Goal: Transaction & Acquisition: Subscribe to service/newsletter

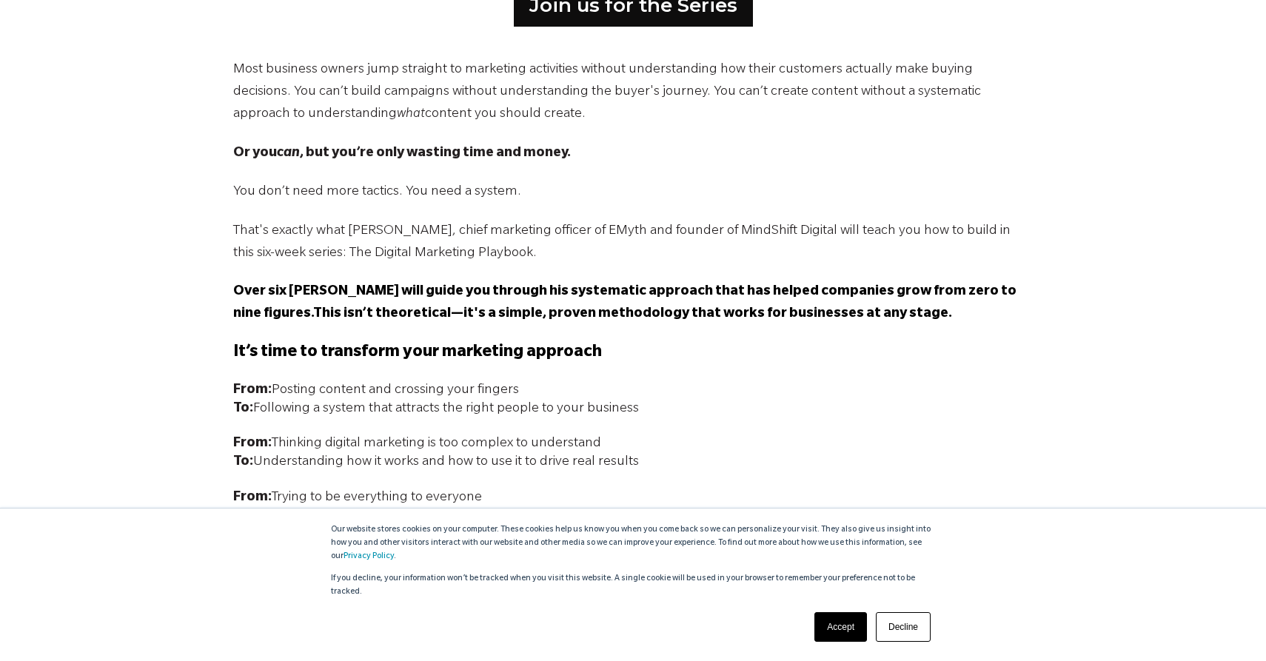
scroll to position [998, 0]
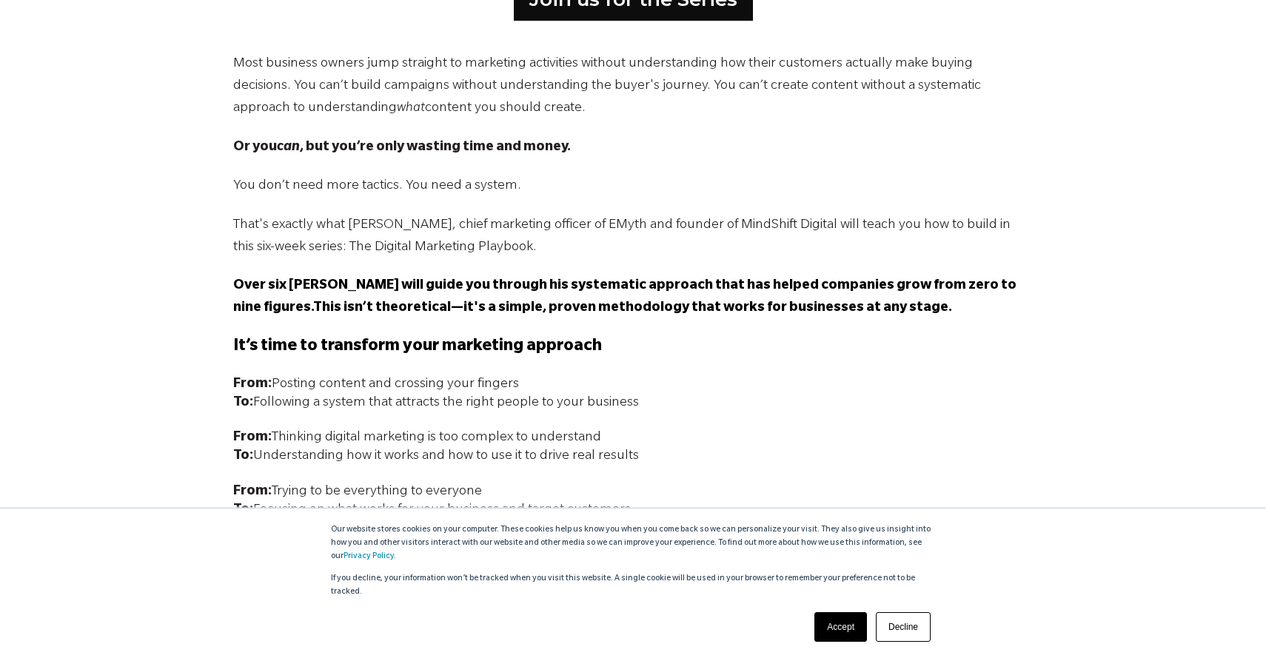
click at [908, 625] on link "Decline" at bounding box center [903, 627] width 55 height 30
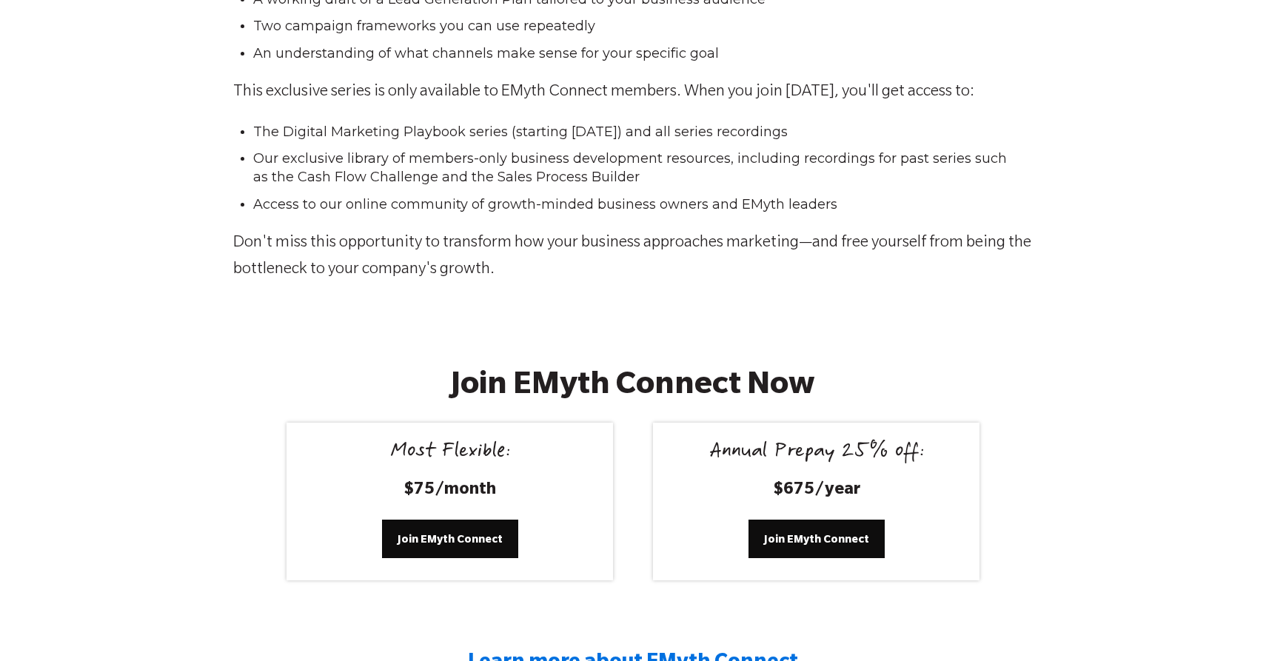
scroll to position [2489, 0]
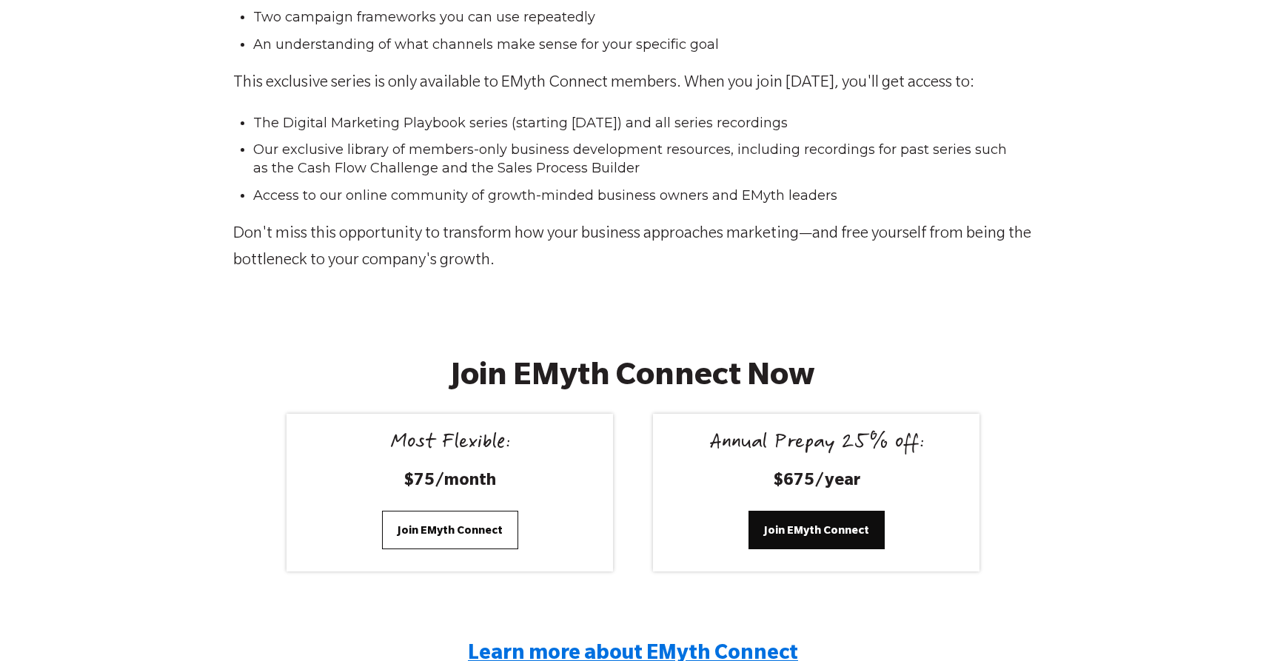
click at [458, 522] on span "Join EMyth Connect" at bounding box center [450, 530] width 105 height 16
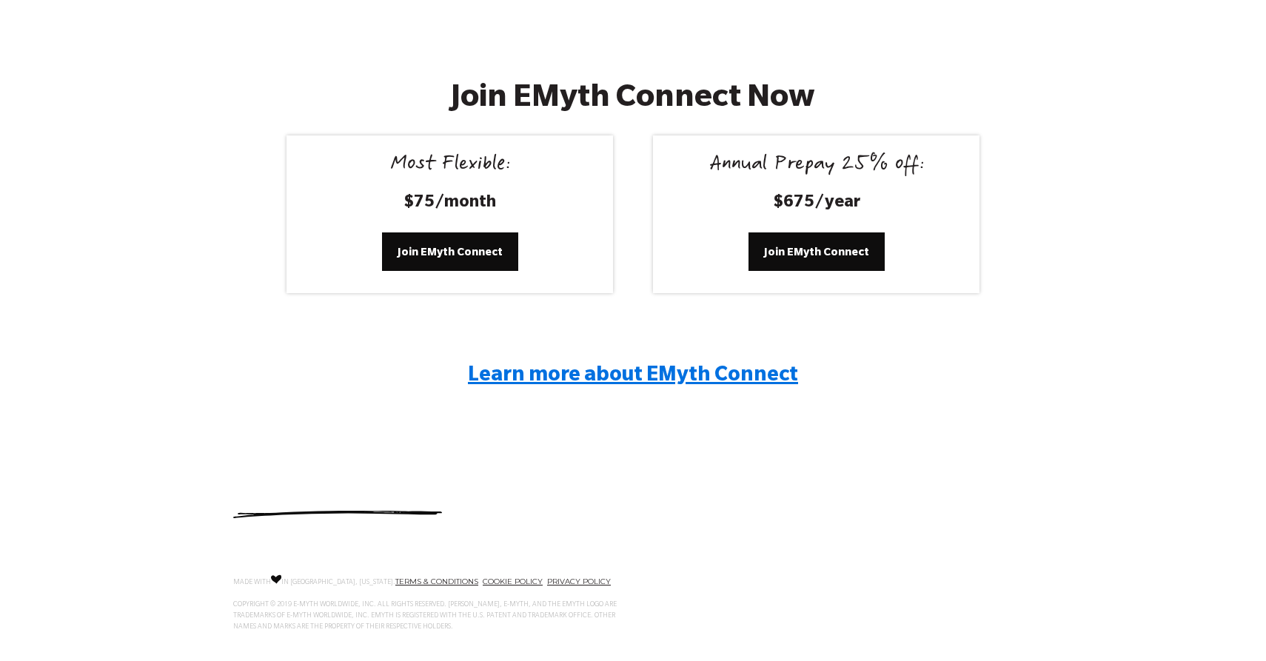
scroll to position [2786, 0]
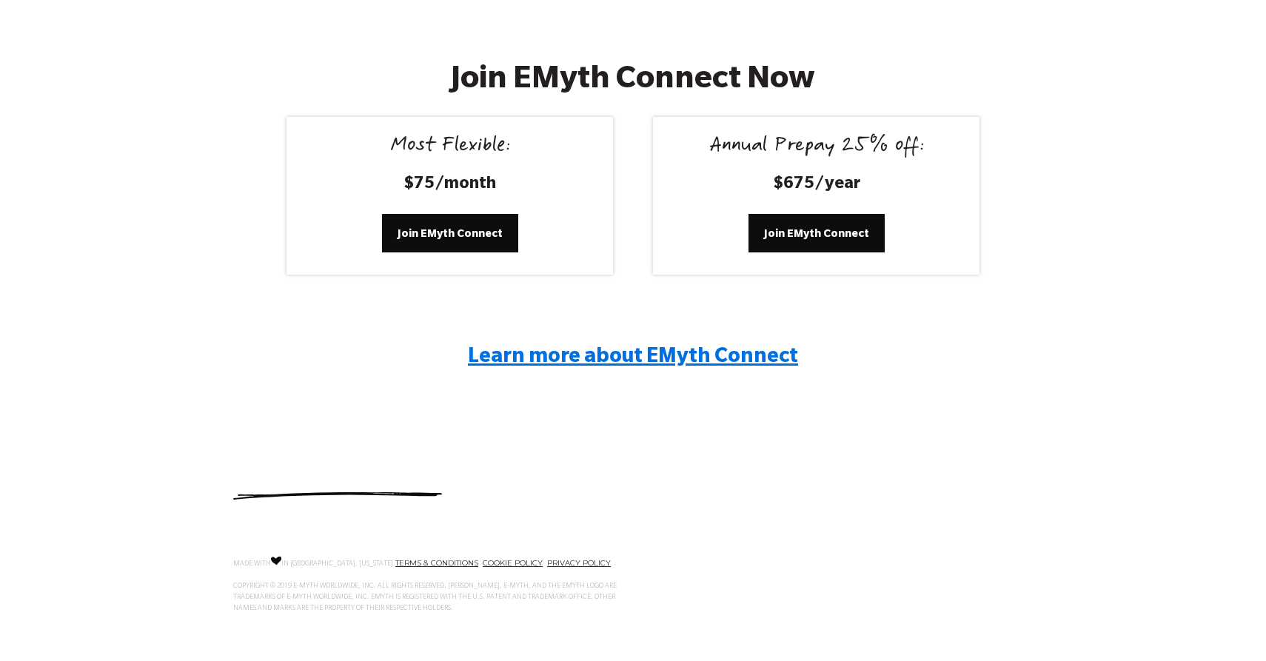
click at [670, 352] on span "Learn more about EMyth Connect" at bounding box center [633, 358] width 330 height 22
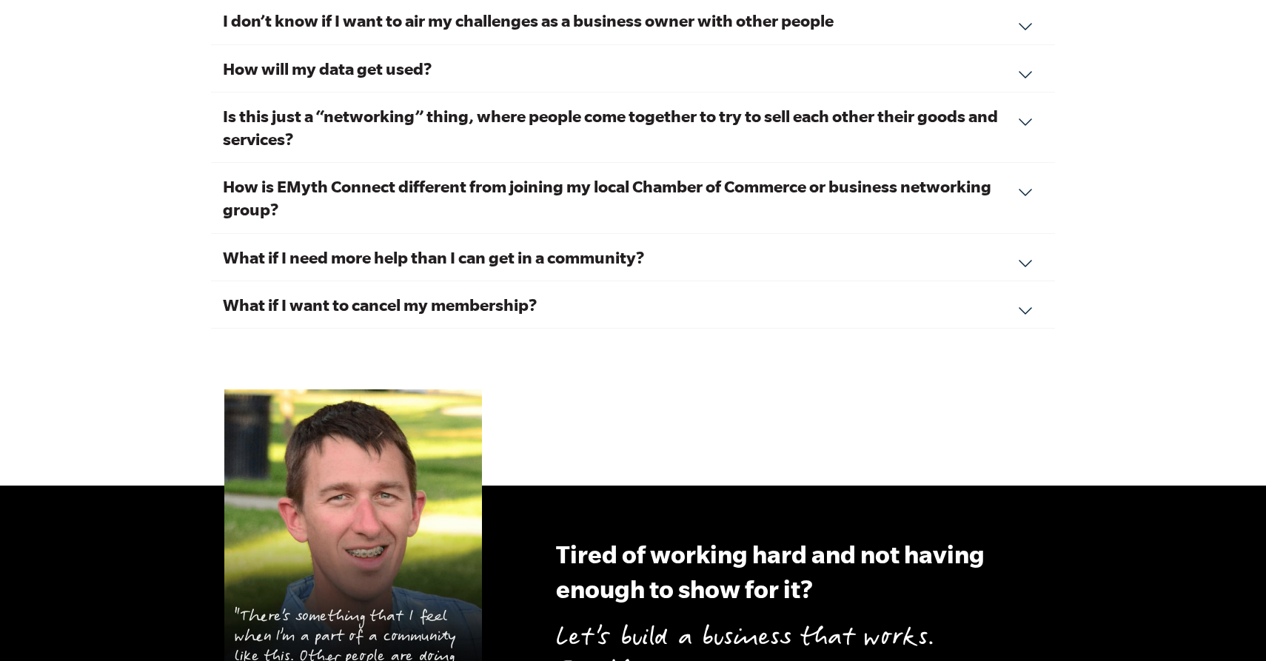
scroll to position [5343, 0]
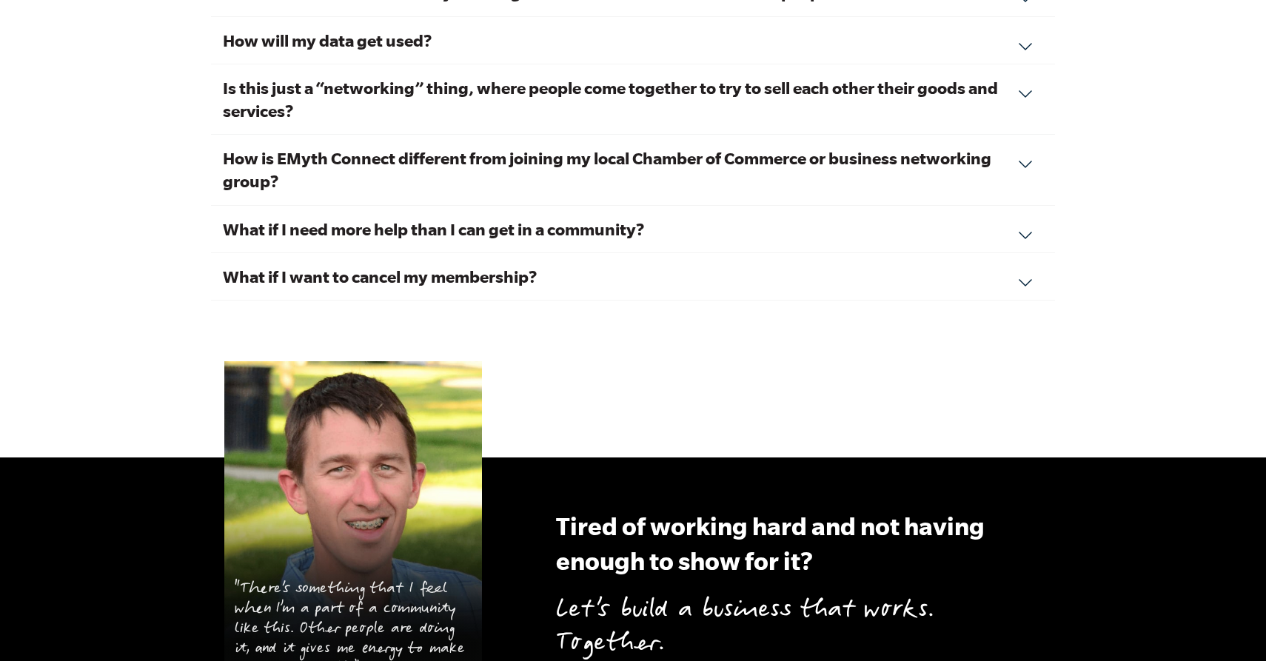
click at [1028, 210] on div "What if I need more help than I can get in a community? EMyth Connect is the fi…" at bounding box center [633, 229] width 844 height 47
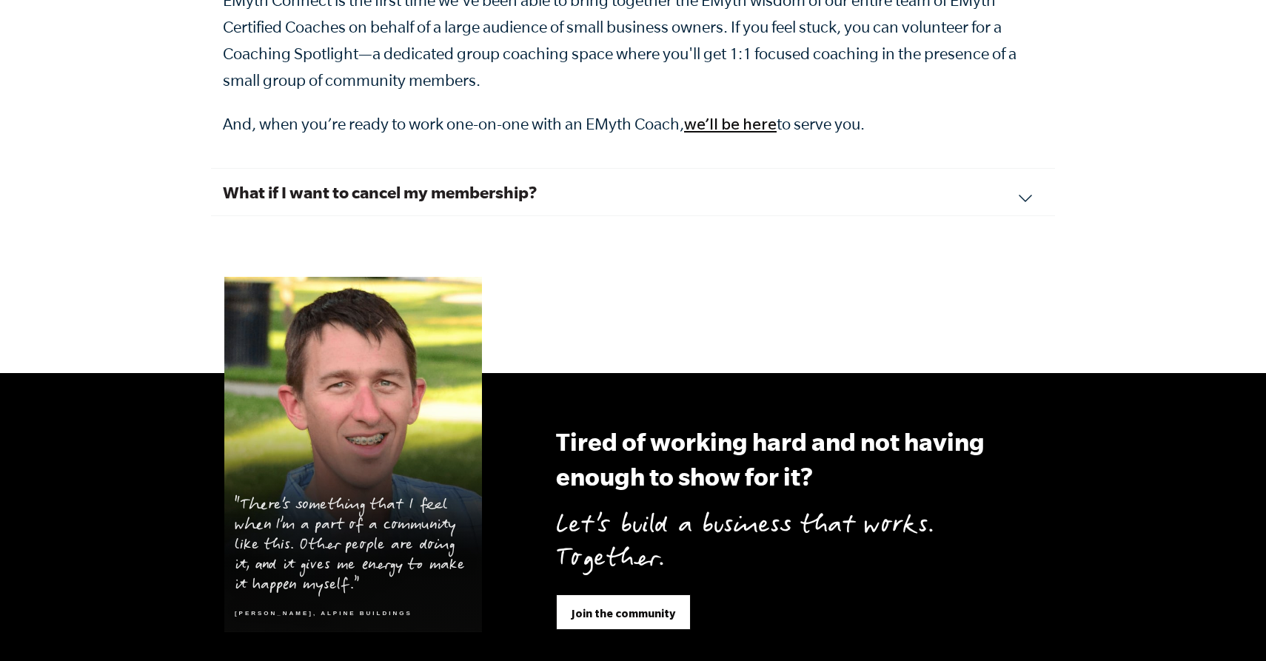
scroll to position [5526, 0]
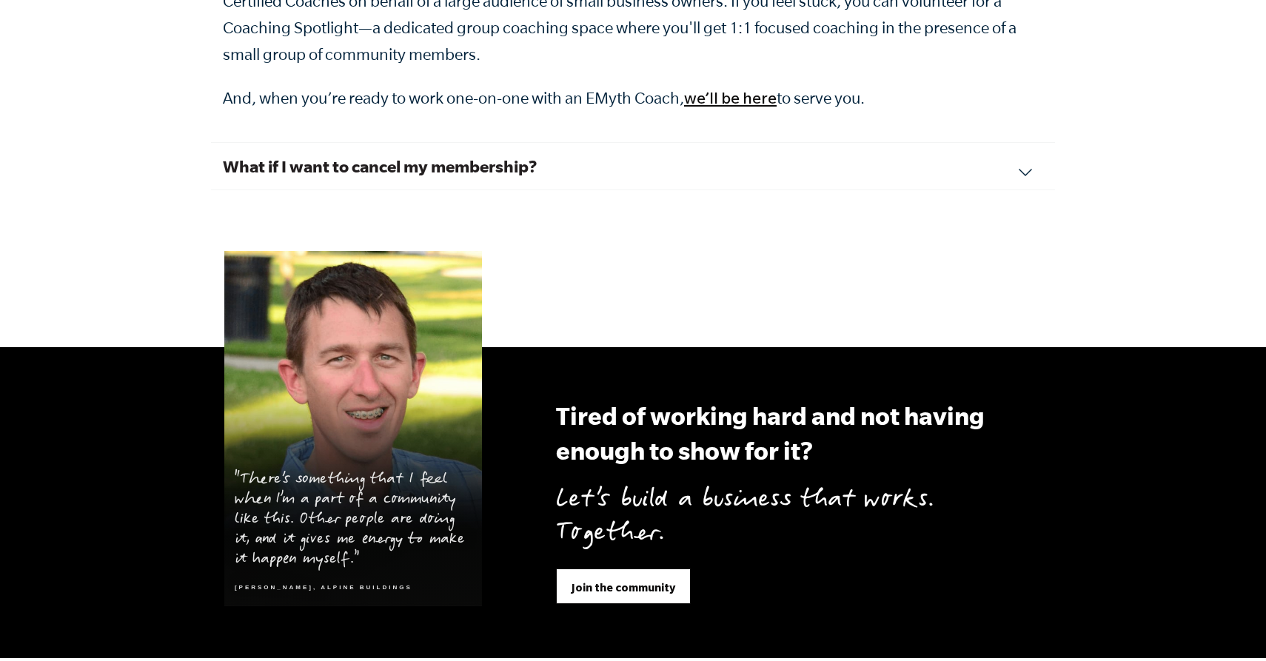
click at [1030, 150] on div "What if I want to cancel my membership? We hope you feel the value of your conn…" at bounding box center [633, 166] width 844 height 47
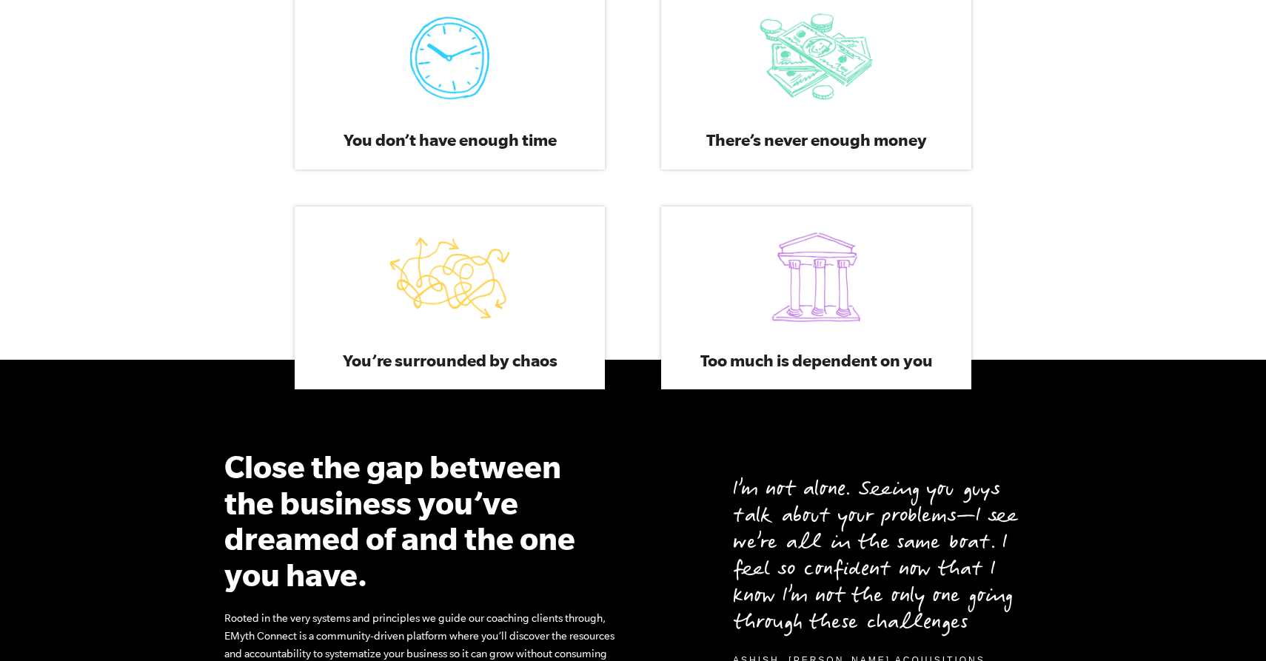
scroll to position [954, 0]
